Goal: Find specific page/section: Find specific page/section

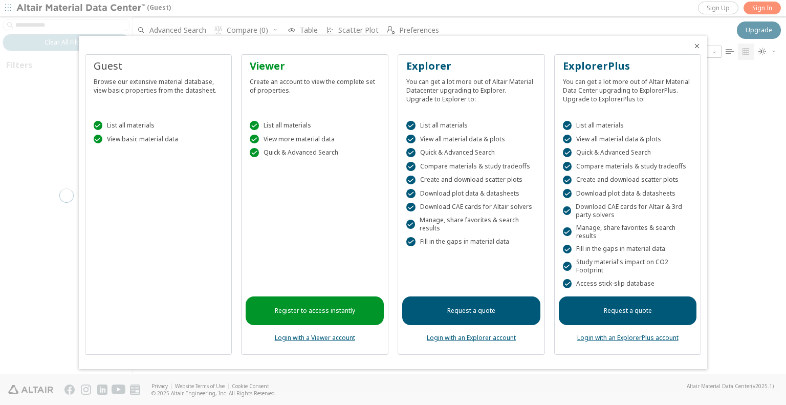
click at [694, 45] on icon "Close" at bounding box center [697, 46] width 8 height 8
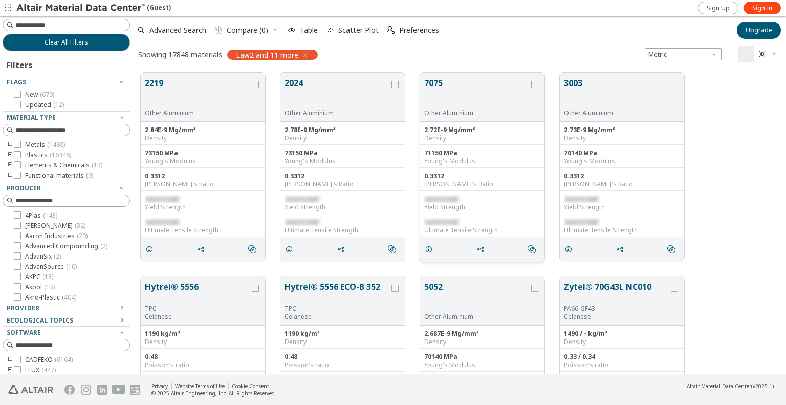
click at [502, 84] on button "7075" at bounding box center [476, 93] width 105 height 32
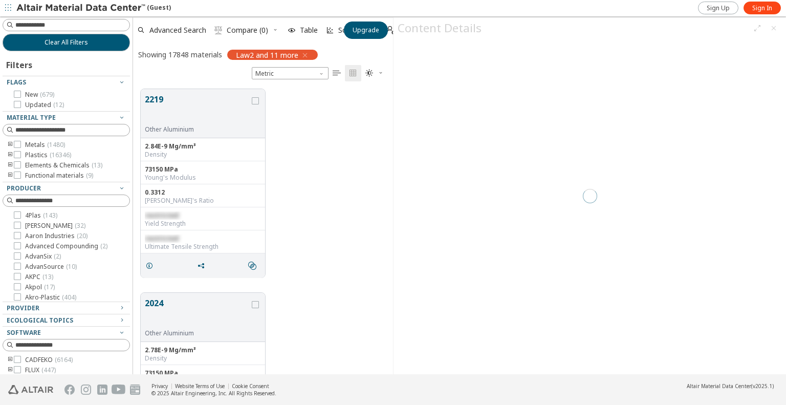
scroll to position [286, 252]
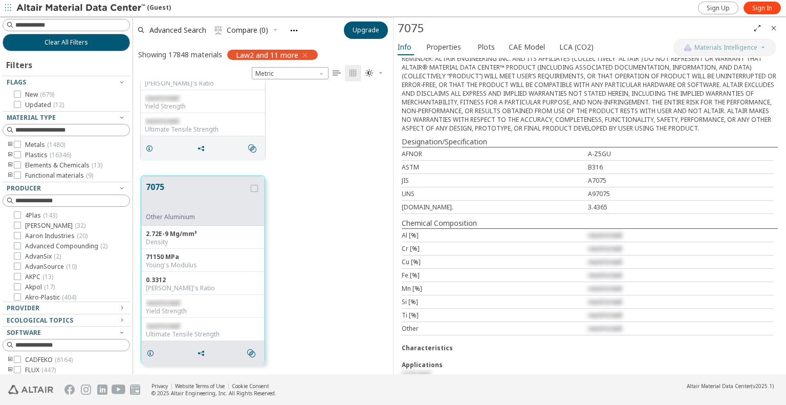
scroll to position [319, 0]
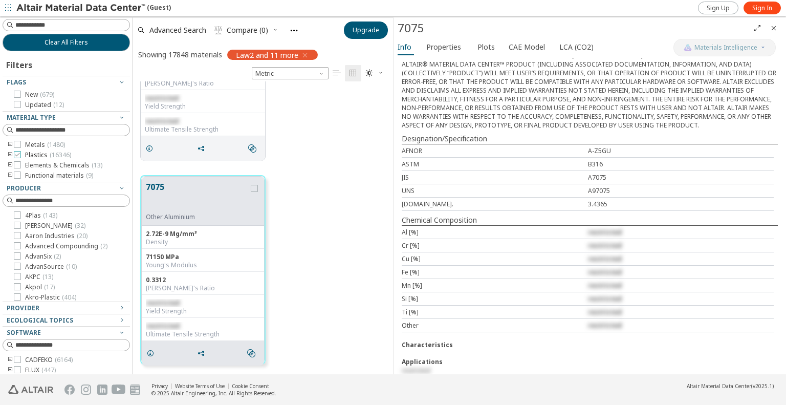
click at [18, 153] on icon at bounding box center [17, 154] width 7 height 7
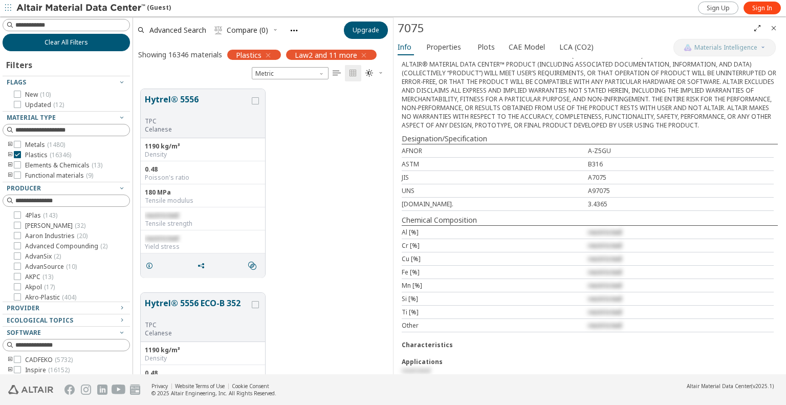
click at [66, 45] on span "Clear All Filters" at bounding box center [67, 42] width 44 height 8
